Goal: Navigation & Orientation: Find specific page/section

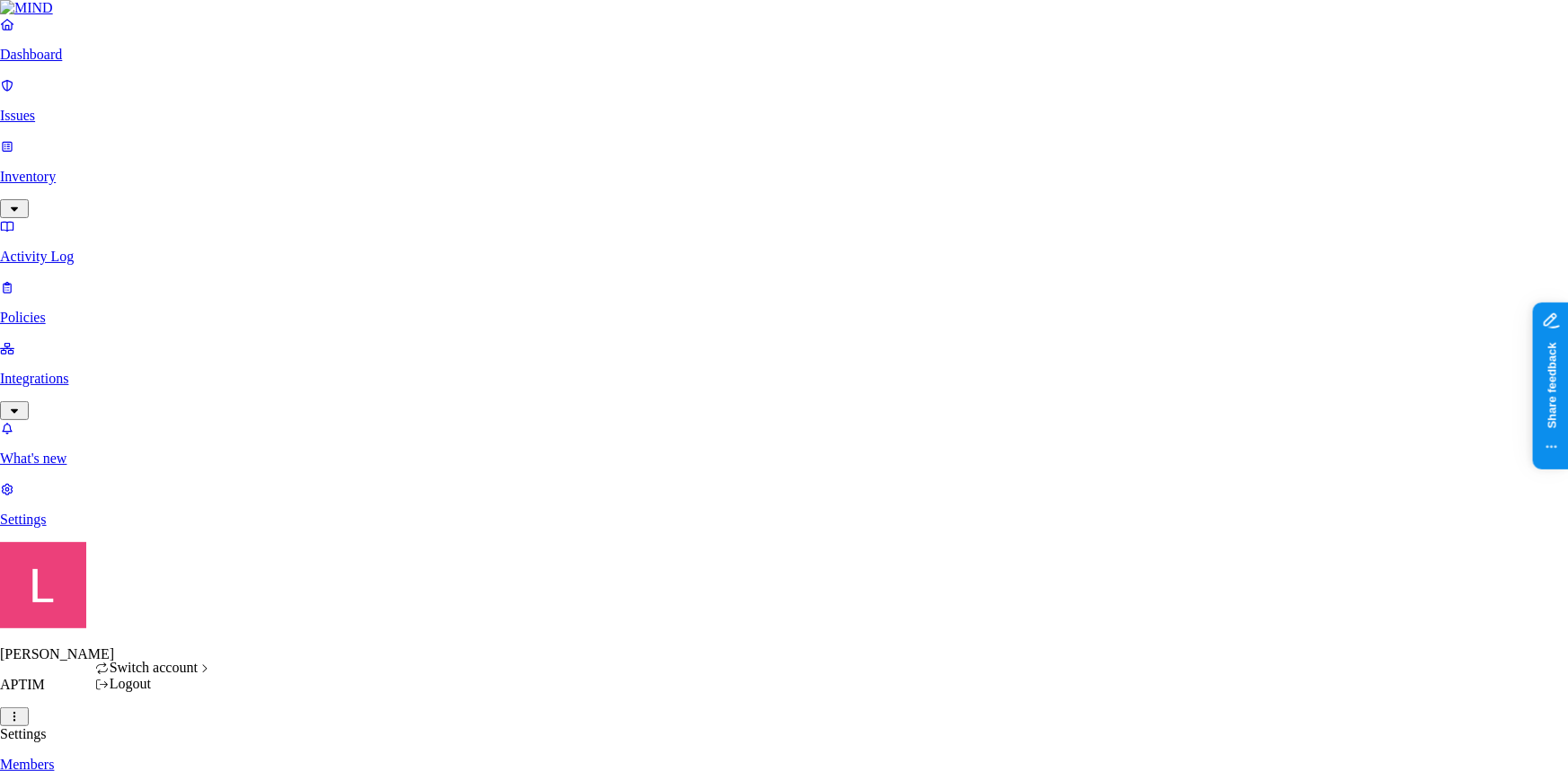
click at [175, 751] on html "Dashboard Issues Inventory Activity Log Policies Integrations What's new 1 Sett…" at bounding box center [784, 611] width 1568 height 1223
click at [278, 577] on span "MJMC" at bounding box center [262, 568] width 40 height 15
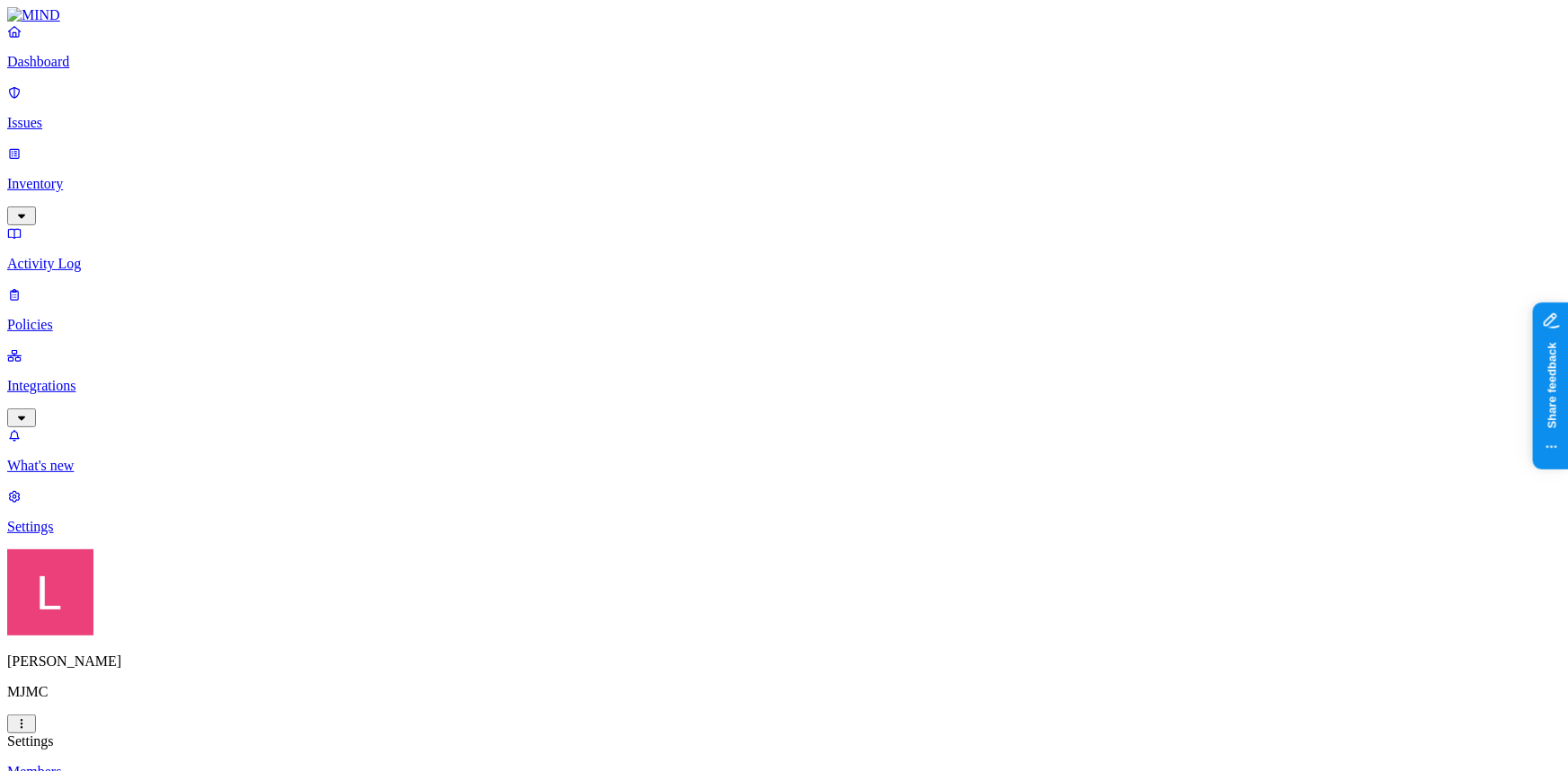
click at [95, 70] on p "Dashboard" at bounding box center [784, 62] width 1554 height 16
